Goal: Check status: Check status

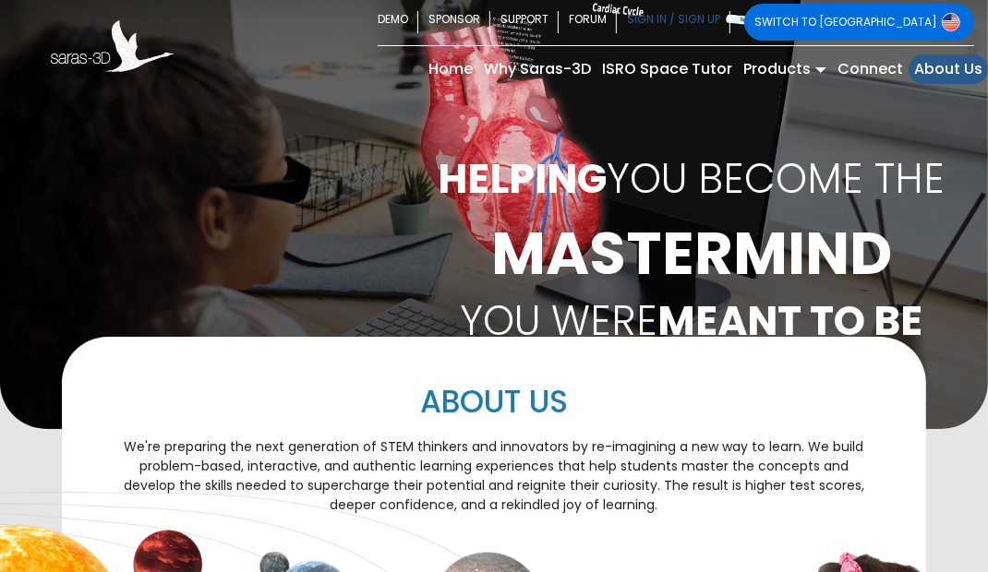
click at [730, 17] on link "SIGN IN / SIGN UP" at bounding box center [674, 22] width 114 height 37
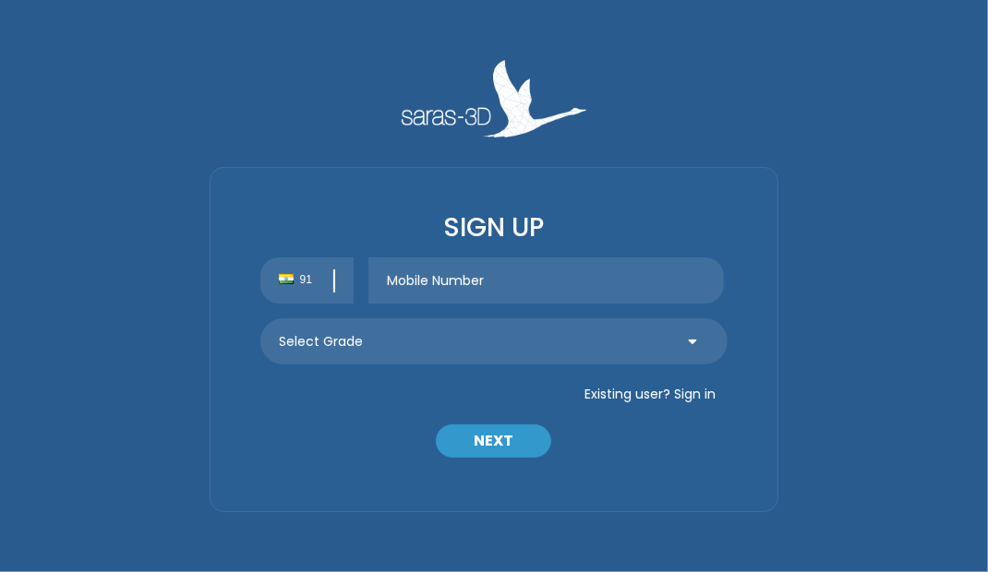
click at [542, 280] on input "text" at bounding box center [545, 281] width 355 height 46
click at [687, 384] on button "Existing user? Sign in" at bounding box center [649, 394] width 155 height 30
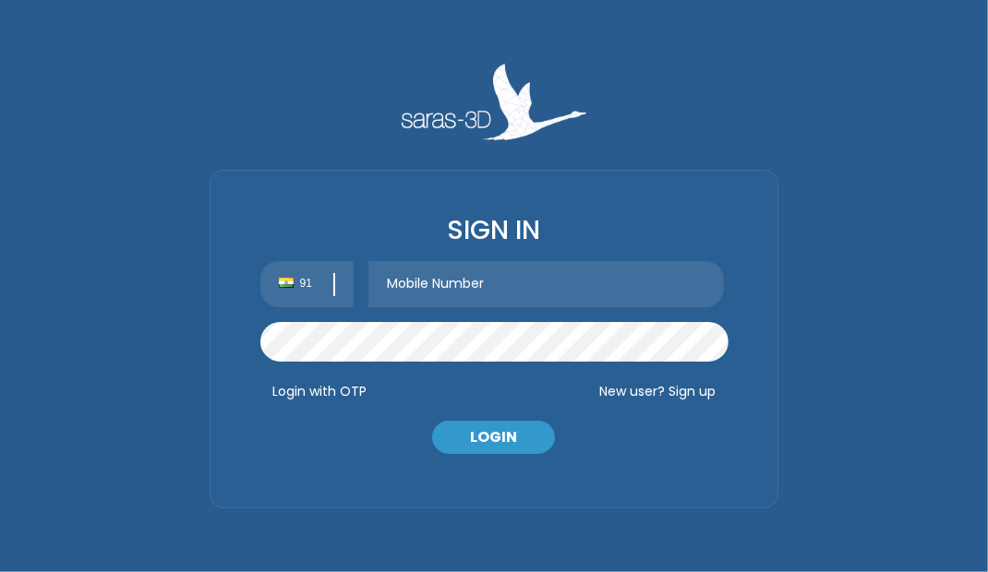
click at [695, 394] on button "New user? Sign up" at bounding box center [657, 392] width 140 height 30
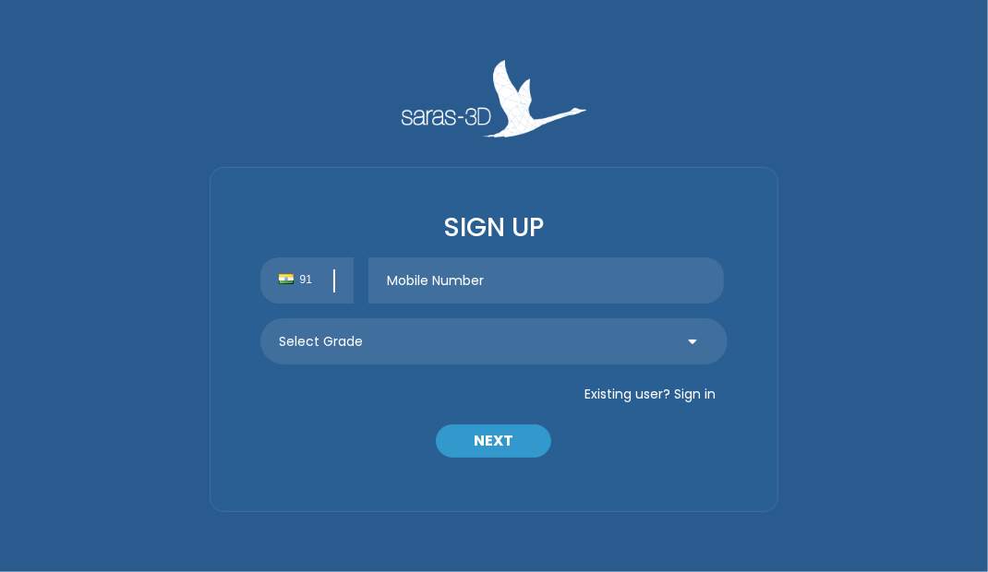
click at [549, 294] on input "text" at bounding box center [545, 281] width 355 height 46
click at [690, 382] on button "Existing user? Sign in" at bounding box center [649, 394] width 155 height 30
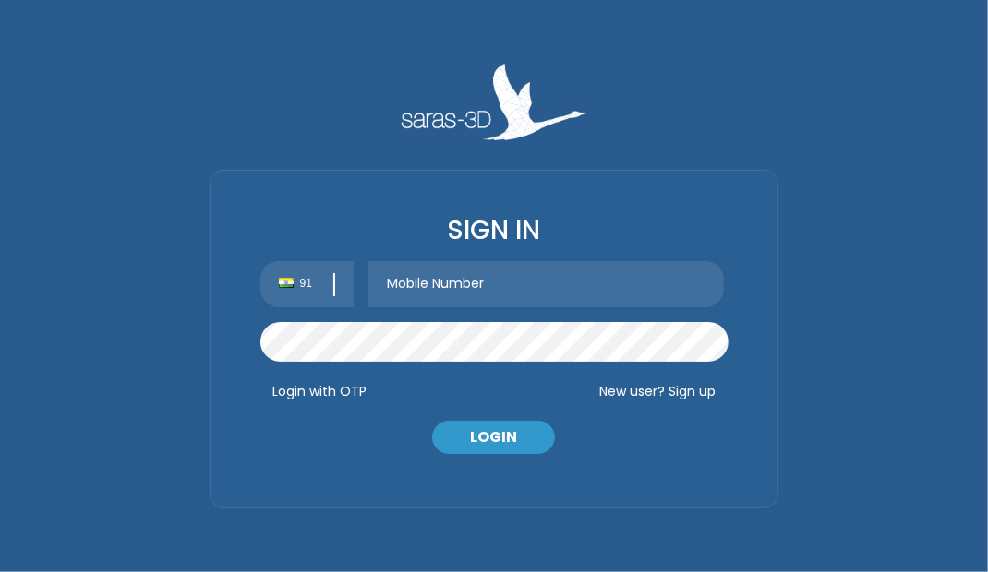
click at [695, 392] on button "New user? Sign up" at bounding box center [657, 392] width 140 height 30
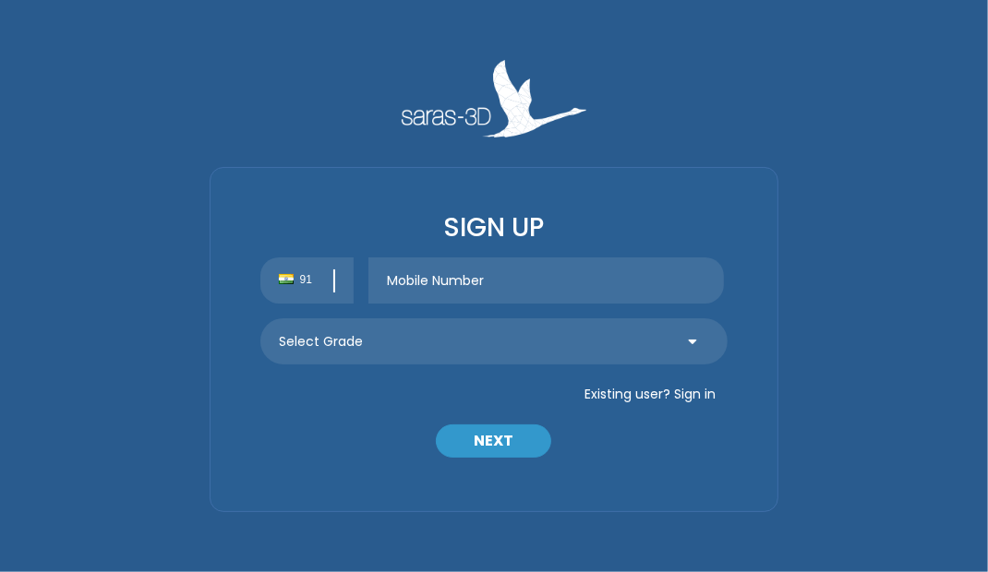
click at [702, 398] on button "Existing user? Sign in" at bounding box center [649, 394] width 155 height 30
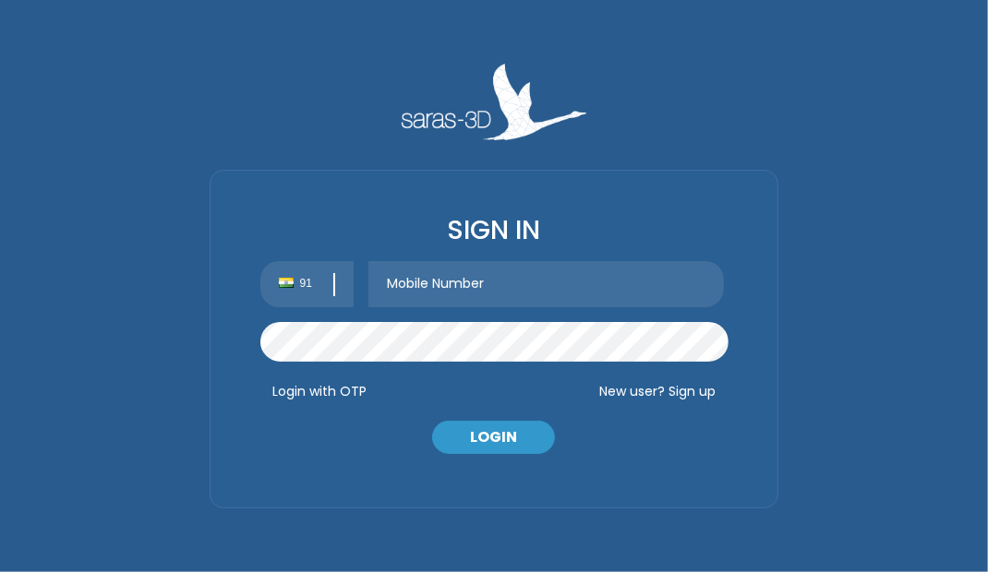
click at [702, 398] on button "New user? Sign up" at bounding box center [657, 392] width 140 height 30
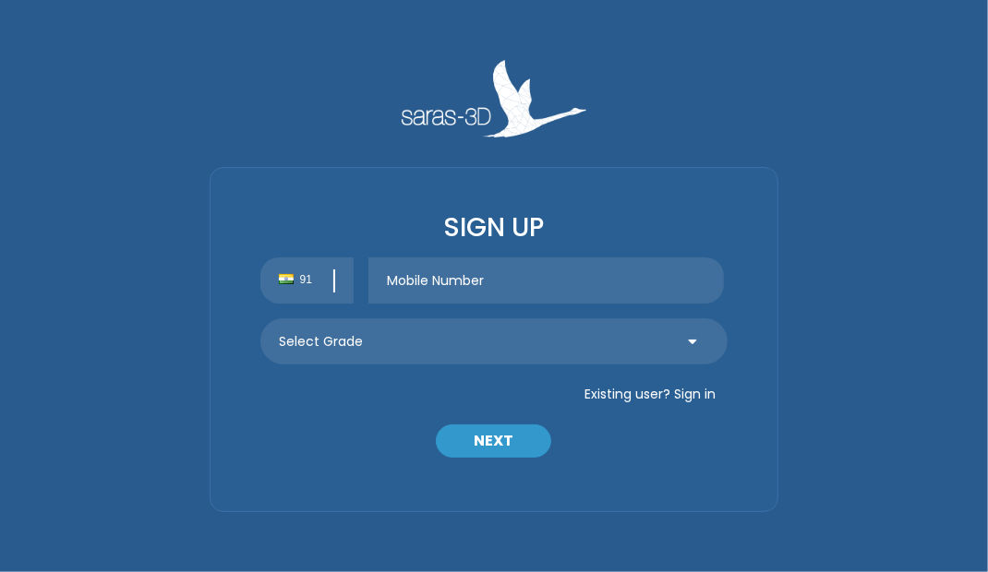
click at [702, 398] on button "Existing user? Sign in" at bounding box center [649, 394] width 155 height 30
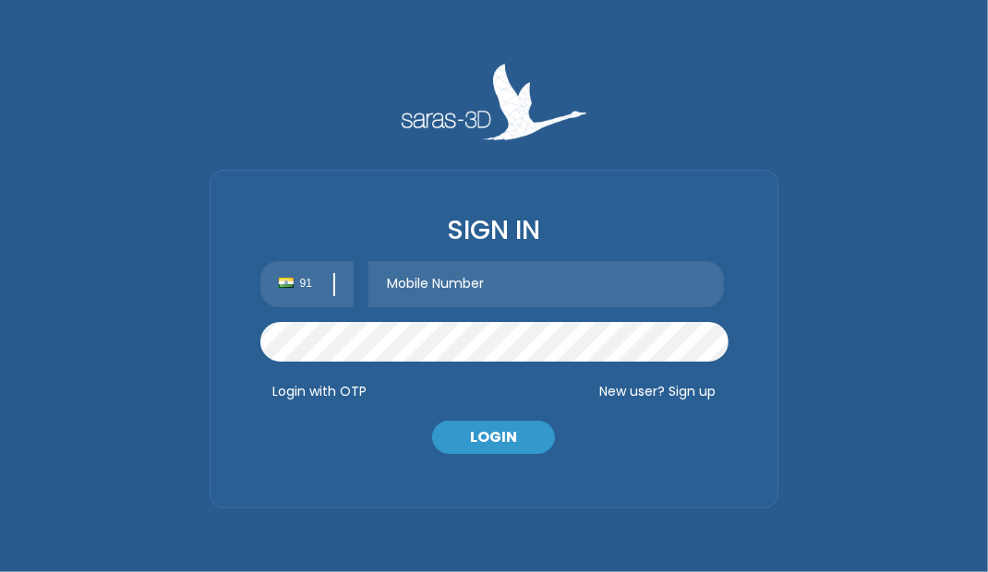
click at [518, 291] on input "text" at bounding box center [545, 284] width 355 height 46
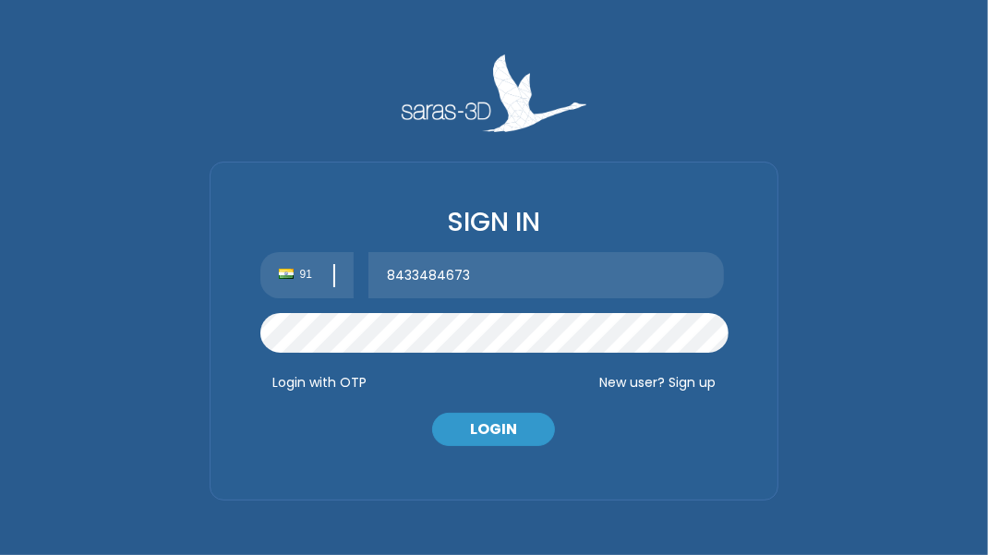
type input "8433484673"
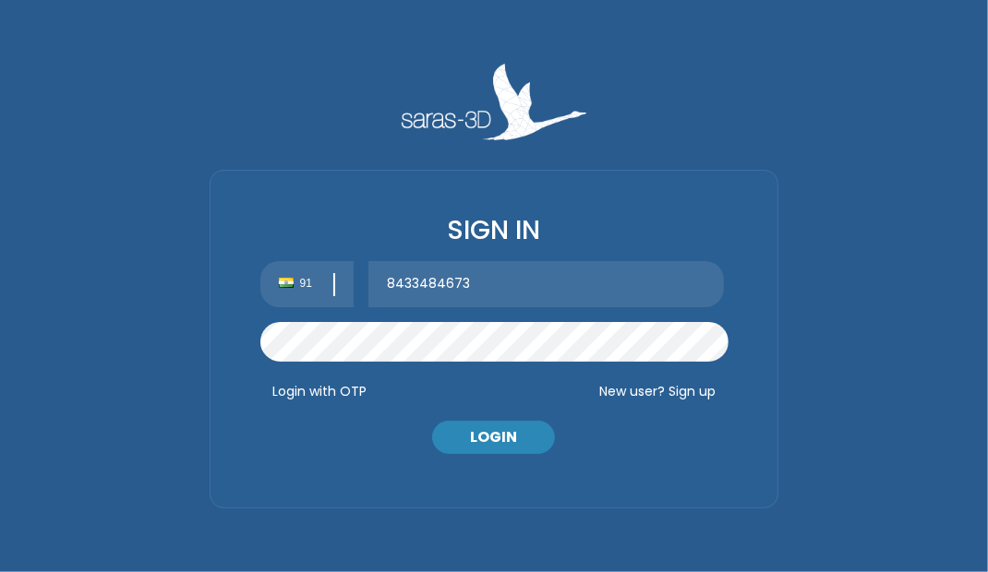
click at [485, 438] on button "LOGIN" at bounding box center [493, 437] width 123 height 33
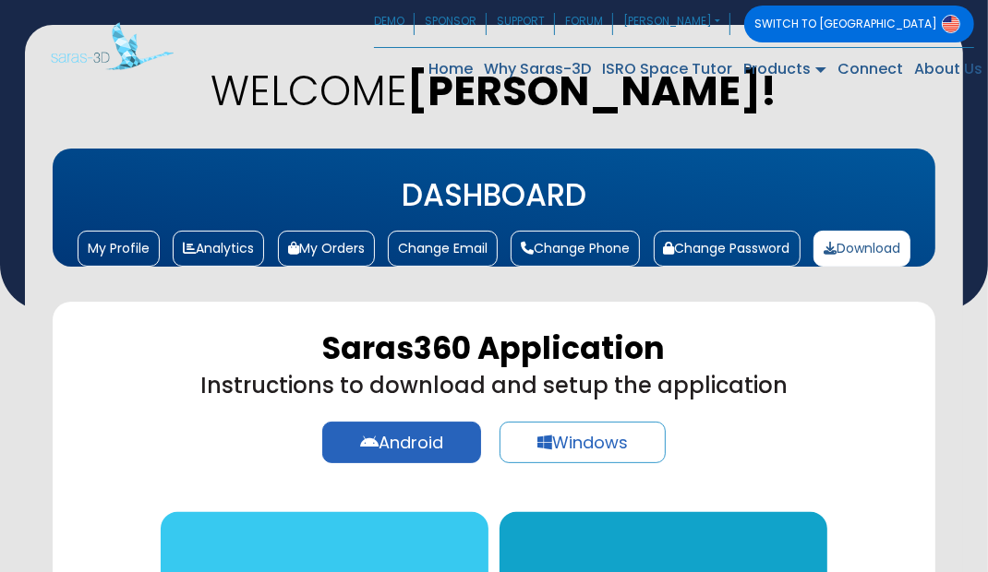
scroll to position [59, 0]
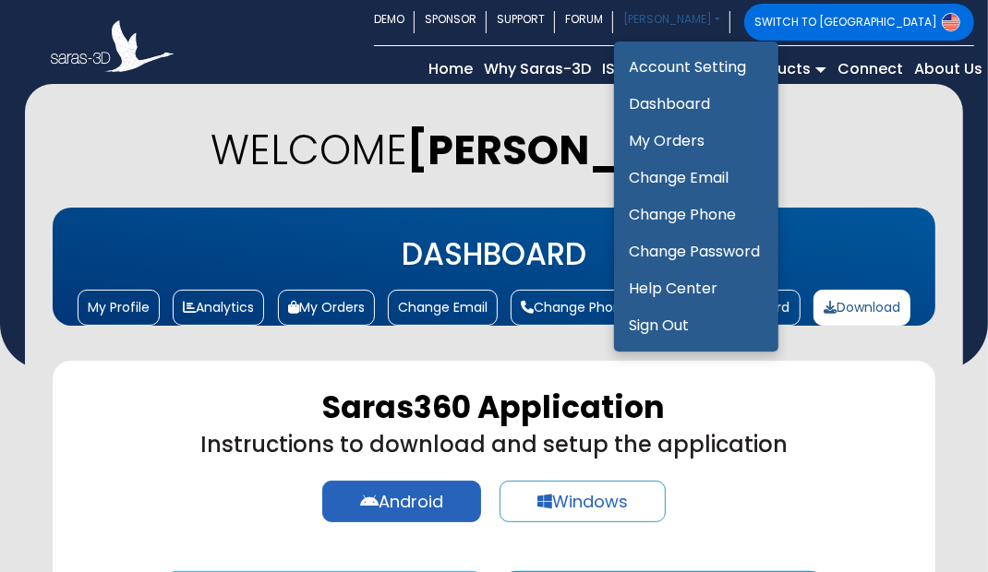
click at [730, 18] on link "ARJUN SHARMA" at bounding box center [671, 22] width 117 height 37
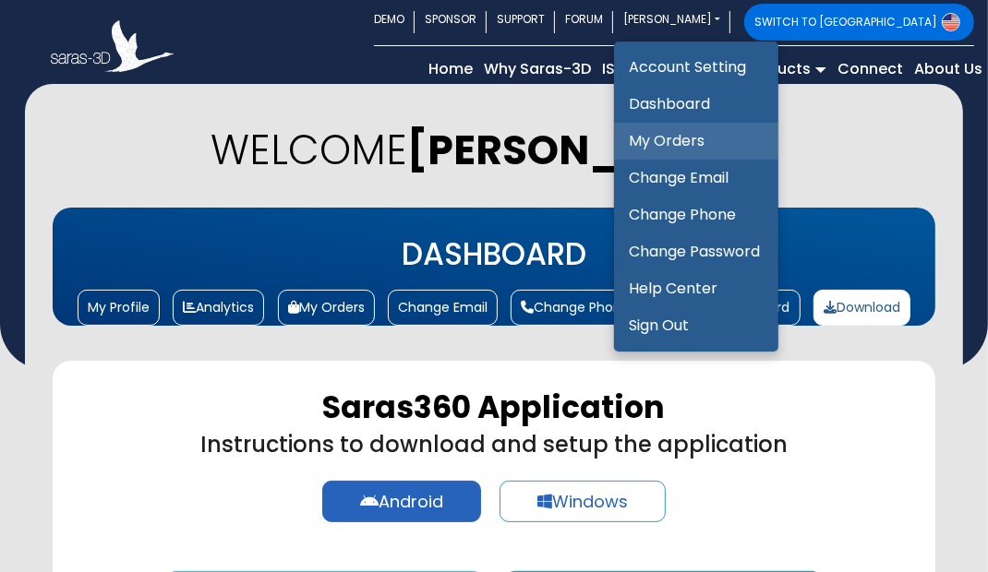
click at [774, 137] on link "My Orders" at bounding box center [696, 141] width 164 height 37
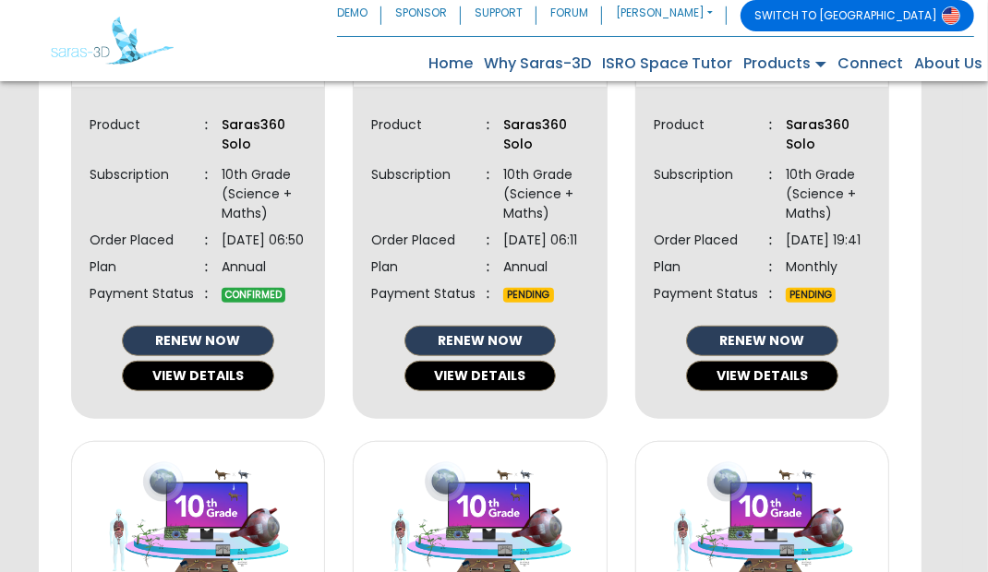
scroll to position [677, 0]
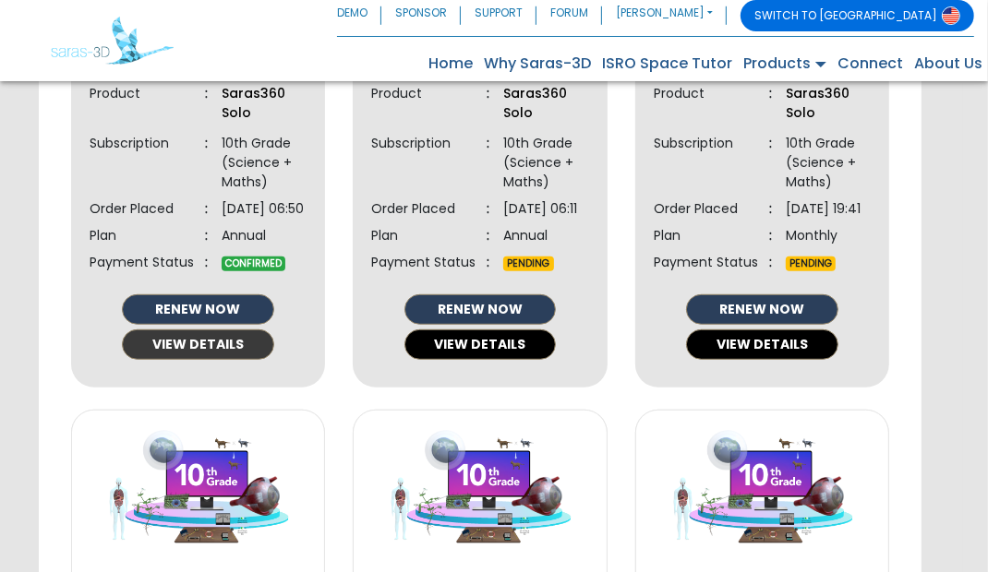
click at [227, 360] on button "VIEW DETAILS" at bounding box center [198, 345] width 152 height 30
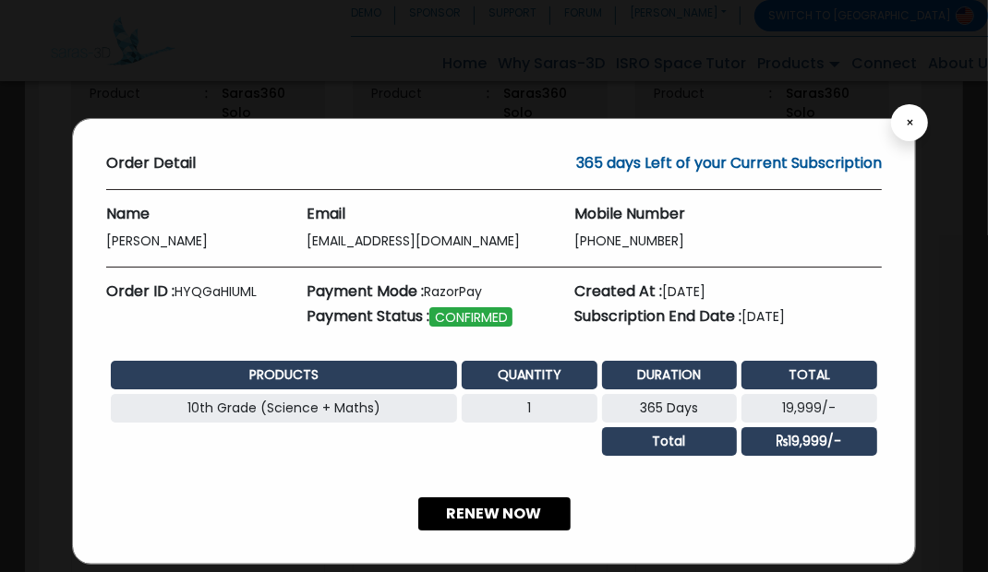
click at [905, 124] on button "×" at bounding box center [909, 122] width 37 height 37
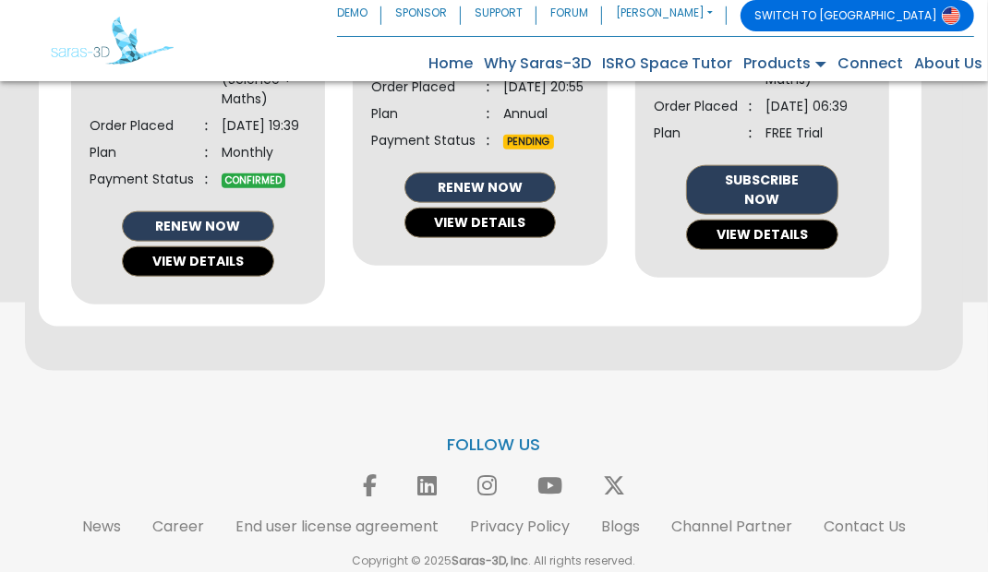
scroll to position [1368, 0]
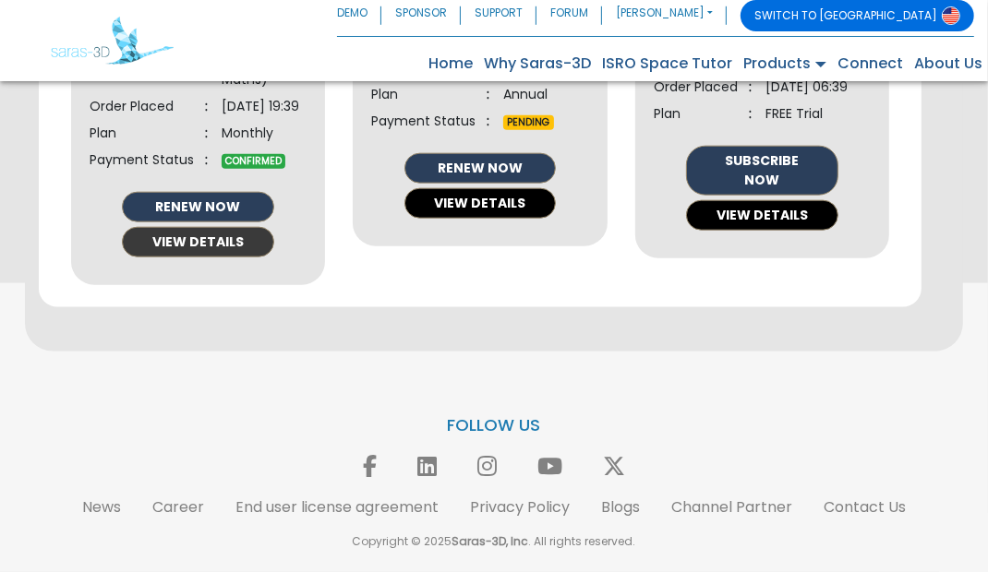
click at [221, 258] on button "VIEW DETAILS" at bounding box center [198, 242] width 152 height 30
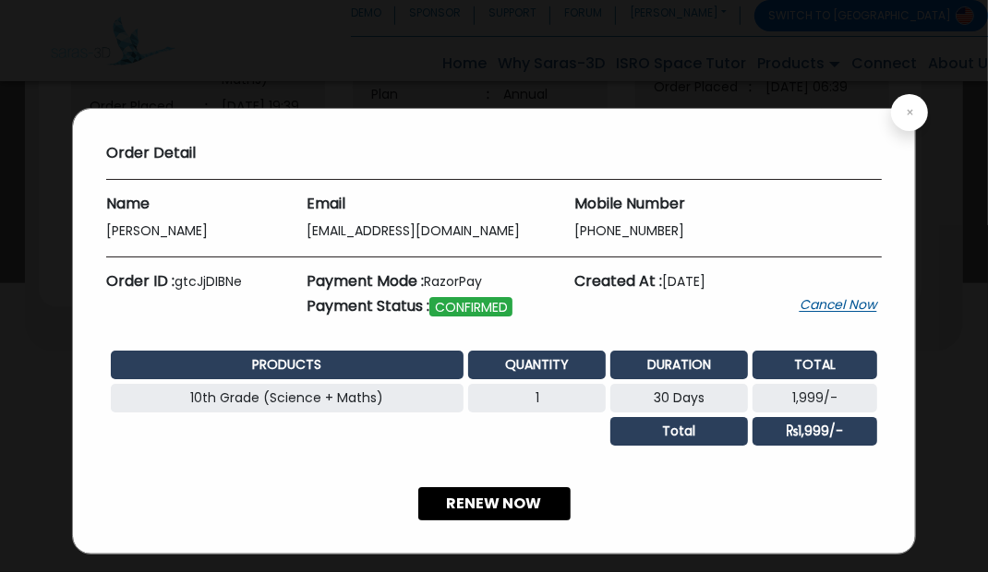
scroll to position [18, 0]
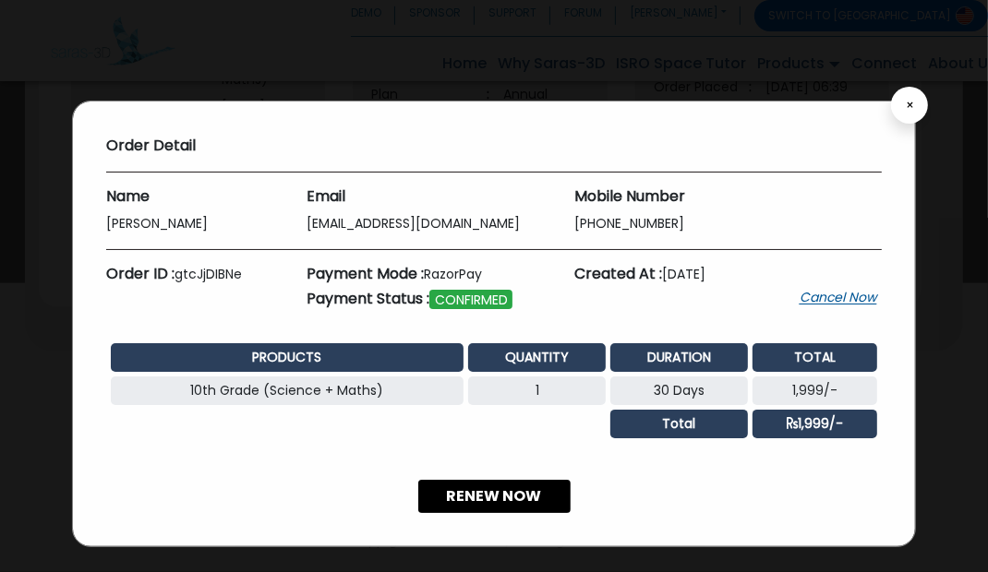
click at [915, 112] on button "×" at bounding box center [909, 105] width 37 height 37
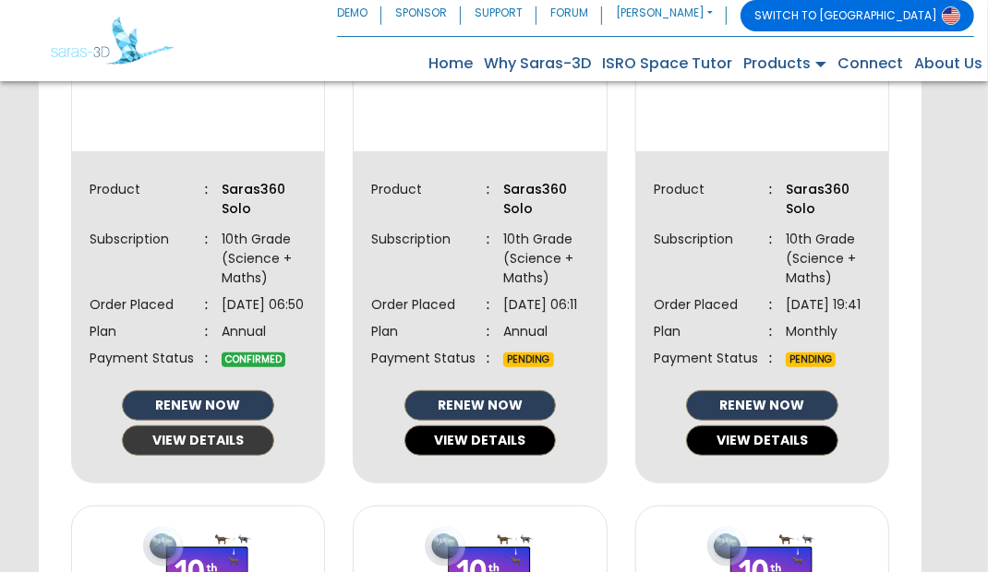
scroll to position [602, 0]
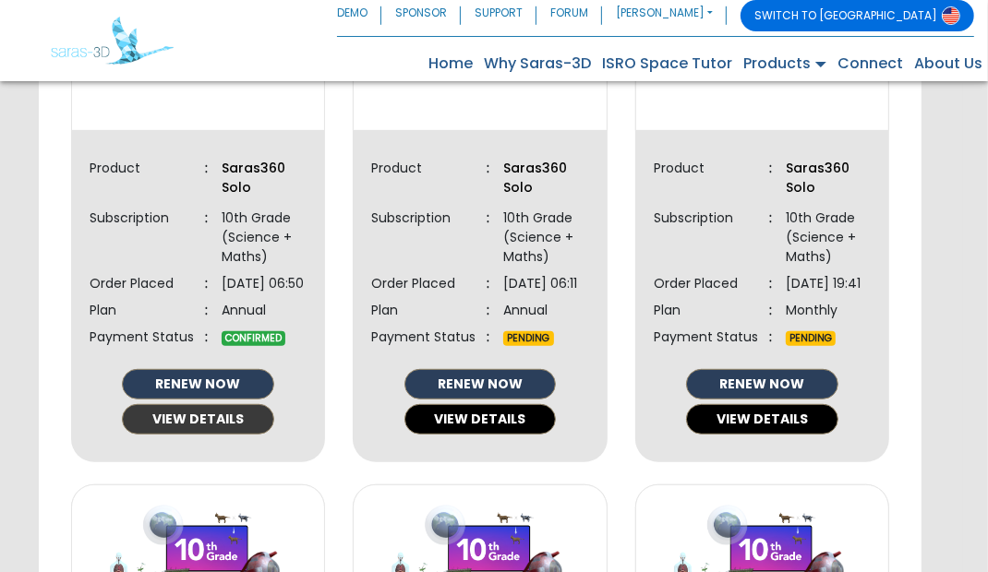
click at [223, 435] on button "VIEW DETAILS" at bounding box center [198, 419] width 152 height 30
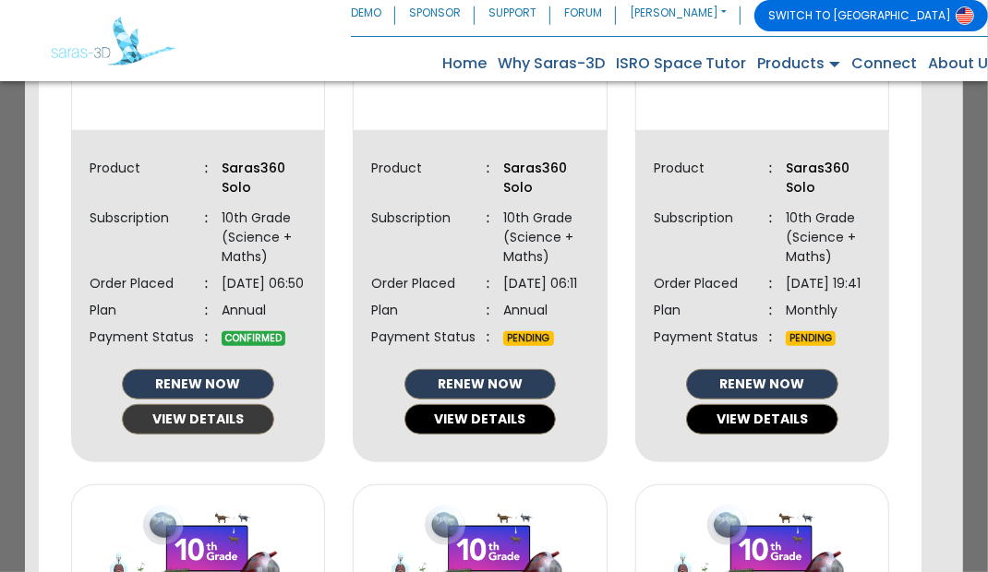
scroll to position [0, 0]
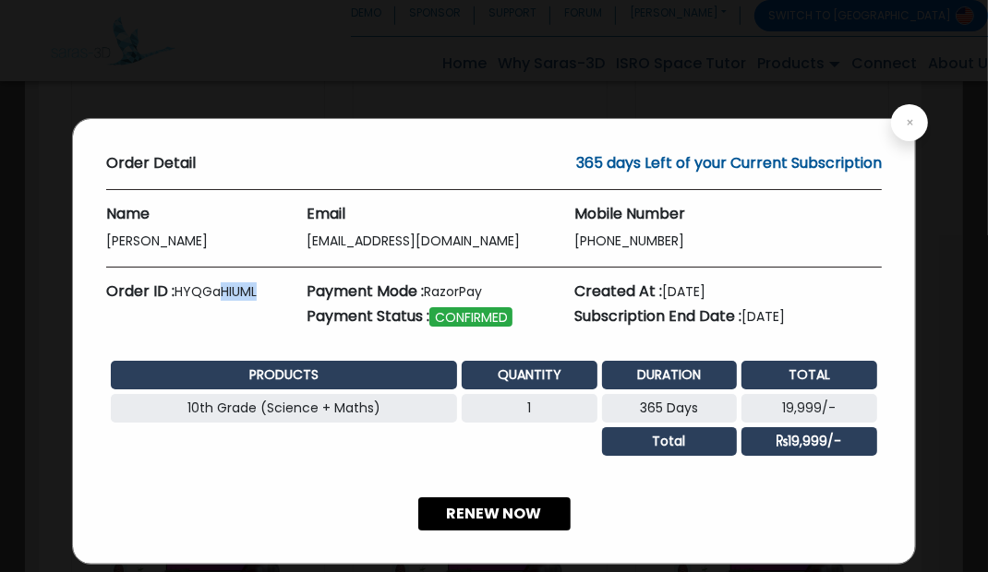
drag, startPoint x: 259, startPoint y: 295, endPoint x: 223, endPoint y: 293, distance: 36.1
click at [218, 289] on h5 "Order ID : HYQGaHIUML" at bounding box center [193, 291] width 174 height 18
click at [259, 324] on div "Order ID : HYQGaHIUML" at bounding box center [192, 308] width 201 height 52
click at [916, 129] on button "×" at bounding box center [909, 122] width 37 height 37
